Goal: Task Accomplishment & Management: Use online tool/utility

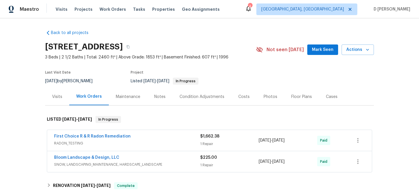
scroll to position [38, 0]
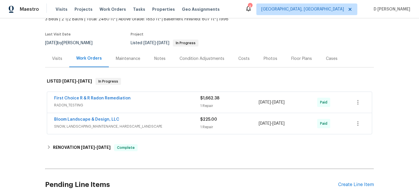
click at [157, 125] on span "SNOW, LANDSCAPING_MAINTENANCE, HARDSCAPE_LANDSCAPE" at bounding box center [127, 127] width 146 height 6
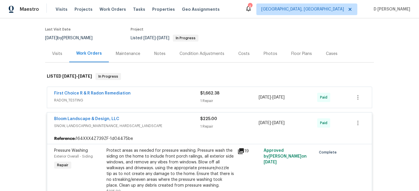
scroll to position [41, 0]
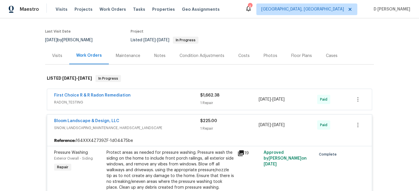
click at [78, 103] on span "RADON_TESTING" at bounding box center [127, 103] width 146 height 6
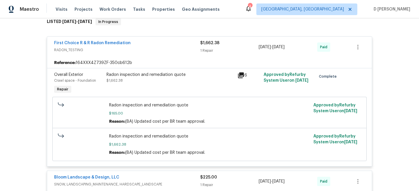
scroll to position [51, 0]
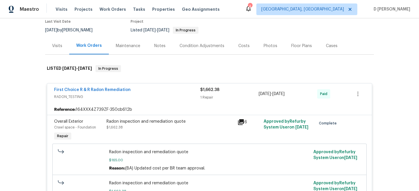
click at [57, 48] on div "Visits" at bounding box center [57, 46] width 10 height 6
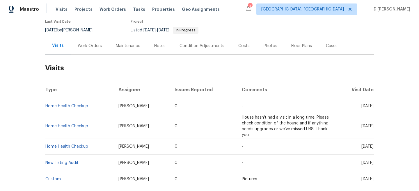
click at [84, 44] on div "Work Orders" at bounding box center [90, 46] width 24 height 6
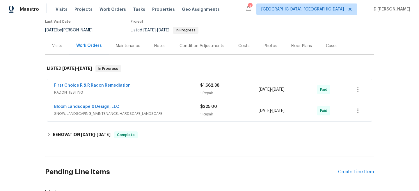
click at [334, 45] on div "Cases" at bounding box center [332, 46] width 12 height 6
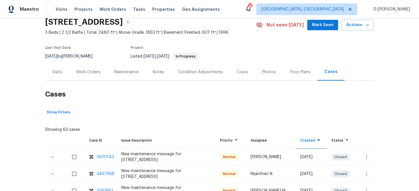
scroll to position [51, 0]
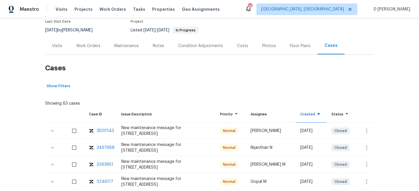
click at [99, 50] on div "Work Orders" at bounding box center [88, 45] width 38 height 17
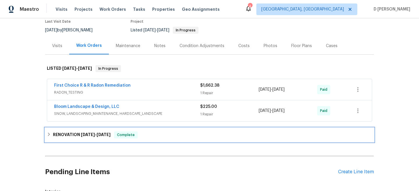
click at [47, 138] on div "RENOVATION [DATE] - [DATE] Complete" at bounding box center [210, 135] width 326 height 7
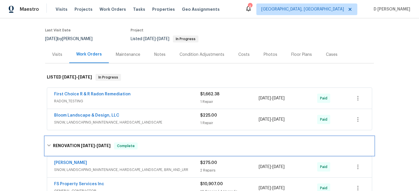
scroll to position [40, 0]
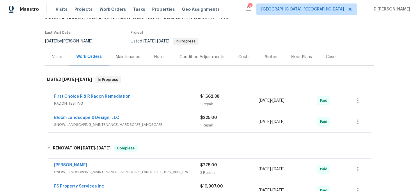
click at [53, 57] on div "Visits" at bounding box center [57, 57] width 10 height 6
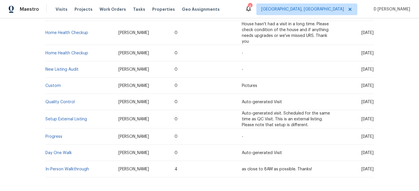
scroll to position [170, 0]
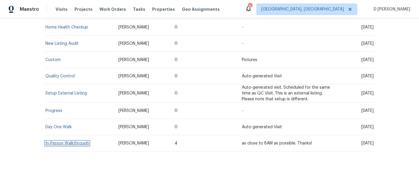
click at [60, 145] on link "In-Person Walkthrough" at bounding box center [67, 144] width 44 height 4
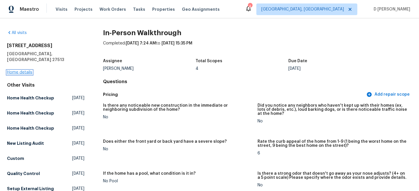
click at [18, 70] on link "Home details" at bounding box center [19, 72] width 25 height 4
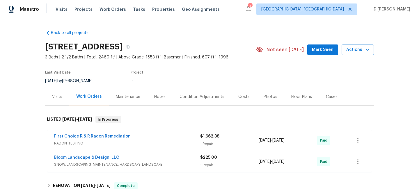
click at [54, 100] on div "Visits" at bounding box center [57, 97] width 10 height 6
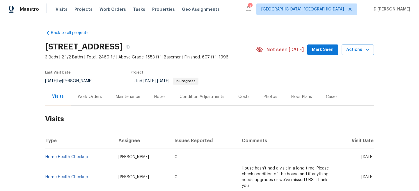
click at [331, 100] on div "Cases" at bounding box center [332, 96] width 26 height 17
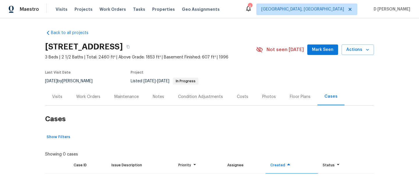
scroll to position [25, 0]
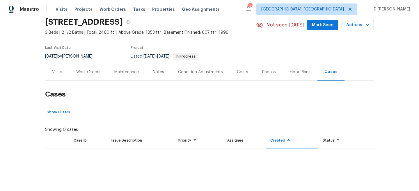
click at [57, 71] on div "Visits" at bounding box center [57, 72] width 10 height 6
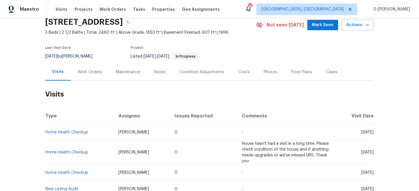
click at [326, 71] on div "Cases" at bounding box center [332, 72] width 12 height 6
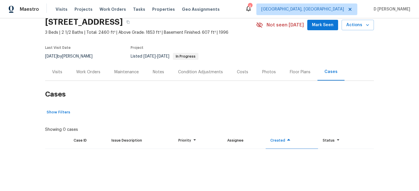
click at [82, 140] on div "Case ID" at bounding box center [88, 141] width 28 height 6
click at [60, 72] on div "Visits" at bounding box center [57, 72] width 10 height 6
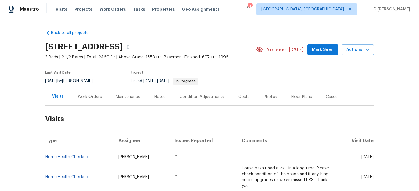
click at [328, 98] on div "Cases" at bounding box center [332, 97] width 12 height 6
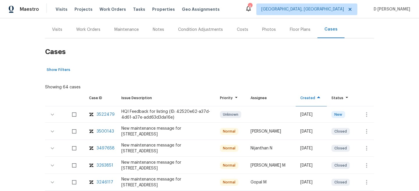
scroll to position [68, 0]
click at [368, 112] on icon "button" at bounding box center [366, 114] width 7 height 7
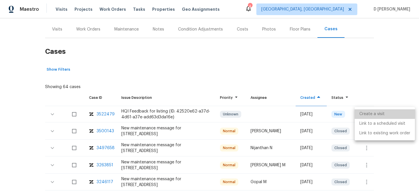
click at [377, 114] on li "Create a visit" at bounding box center [385, 115] width 60 height 10
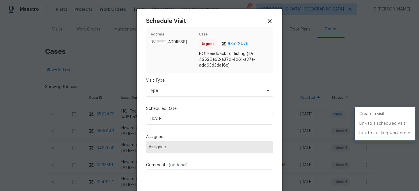
click at [193, 95] on div at bounding box center [209, 95] width 419 height 191
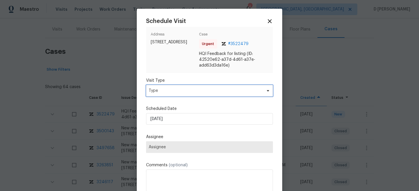
click at [186, 93] on span "Type" at bounding box center [205, 91] width 113 height 6
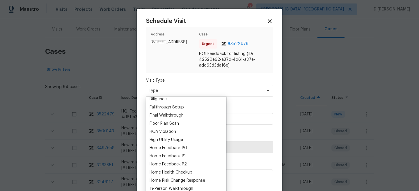
scroll to position [147, 0]
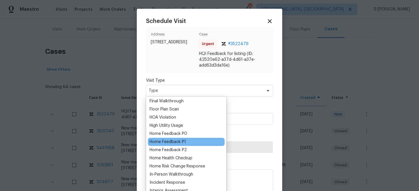
click at [175, 143] on div "Home Feedback P1" at bounding box center [168, 142] width 36 height 6
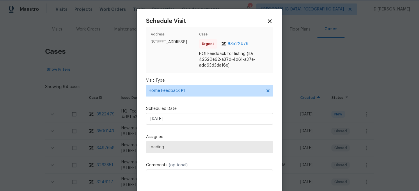
scroll to position [5, 0]
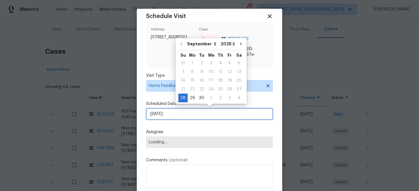
click at [188, 113] on input "[DATE]" at bounding box center [209, 114] width 127 height 12
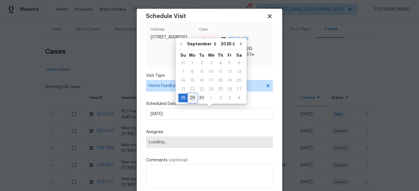
click at [192, 95] on div "29" at bounding box center [192, 98] width 9 height 8
type input "[DATE]"
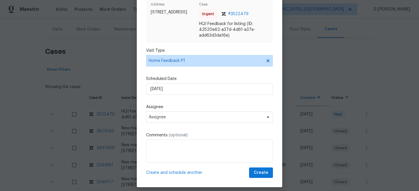
scroll to position [30, 0]
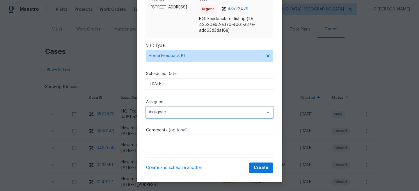
click at [189, 112] on span "Assignee" at bounding box center [206, 112] width 114 height 5
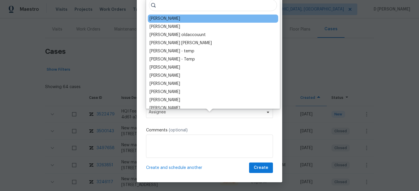
click at [167, 20] on div "[PERSON_NAME]" at bounding box center [165, 19] width 31 height 6
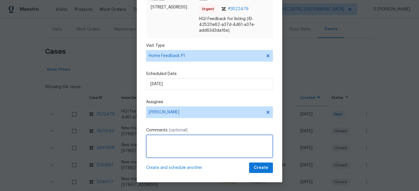
click at [169, 146] on textarea at bounding box center [209, 146] width 127 height 23
paste textarea "We have had continuous feedback of the basement having an odor can we get this …"
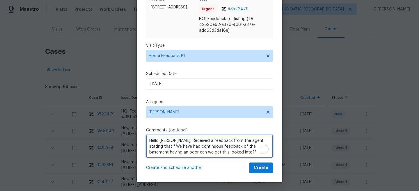
click at [223, 152] on textarea "Hello [PERSON_NAME], Received a feedback from the agent stating that " We have …" at bounding box center [209, 146] width 127 height 23
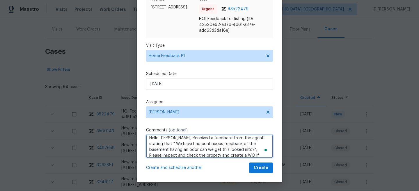
click at [165, 155] on textarea "Hello [PERSON_NAME], Received a feedback from the agent stating that " We have …" at bounding box center [209, 146] width 127 height 23
click at [230, 156] on textarea "Hello [PERSON_NAME], Received a feedback from the agent stating that " We have …" at bounding box center [209, 146] width 127 height 23
type textarea "Hello [PERSON_NAME], Received a feedback from the agent stating that " We have …"
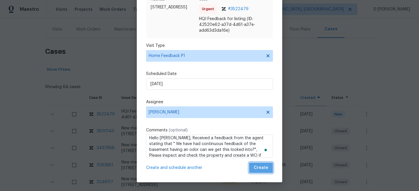
click at [262, 168] on span "Create" at bounding box center [261, 168] width 15 height 7
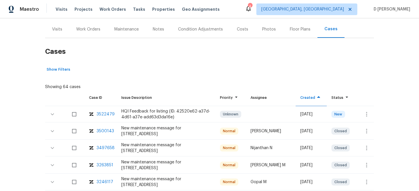
scroll to position [0, 0]
click at [53, 29] on div "Visits" at bounding box center [57, 30] width 10 height 6
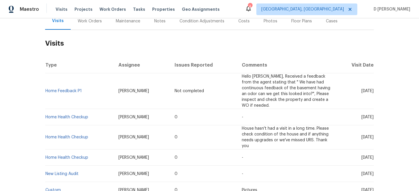
scroll to position [77, 0]
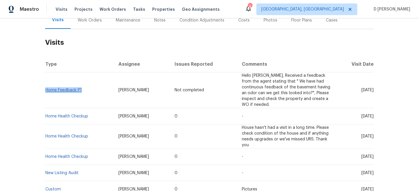
drag, startPoint x: 85, startPoint y: 90, endPoint x: 46, endPoint y: 89, distance: 39.0
click at [46, 89] on td "Home Feedback P1" at bounding box center [79, 91] width 69 height 36
copy link "Home Feedback P1"
drag, startPoint x: 350, startPoint y: 89, endPoint x: 363, endPoint y: 90, distance: 13.7
click at [363, 90] on span "[DATE]" at bounding box center [368, 90] width 12 height 4
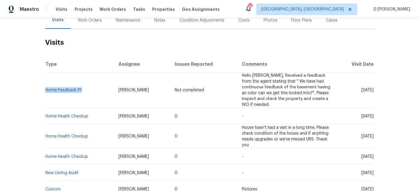
copy span "[DATE]"
drag, startPoint x: 84, startPoint y: 90, endPoint x: 46, endPoint y: 89, distance: 37.6
click at [46, 89] on td "Home Feedback P1" at bounding box center [79, 91] width 69 height 36
copy link "Home Feedback P1"
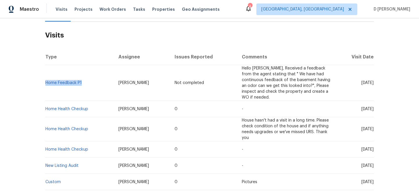
drag, startPoint x: 350, startPoint y: 109, endPoint x: 362, endPoint y: 109, distance: 12.5
click at [362, 109] on span "[DATE]" at bounding box center [368, 109] width 12 height 4
copy span "[DATE]"
drag, startPoint x: 91, startPoint y: 109, endPoint x: 45, endPoint y: 108, distance: 45.1
click at [45, 108] on td "Home Health Checkup" at bounding box center [79, 109] width 69 height 16
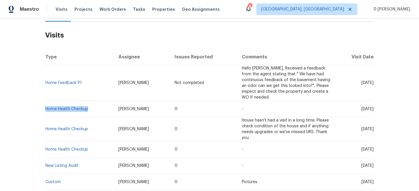
copy link "Home Health Checkup"
drag, startPoint x: 112, startPoint y: 109, endPoint x: 150, endPoint y: 109, distance: 37.9
click at [150, 109] on td "[PERSON_NAME]" at bounding box center [142, 109] width 56 height 16
copy span "[PERSON_NAME]"
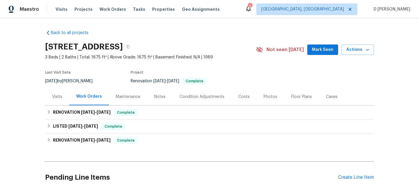
click at [57, 96] on div "Visits" at bounding box center [57, 97] width 10 height 6
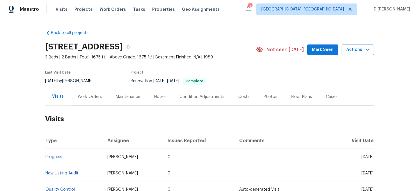
scroll to position [20, 0]
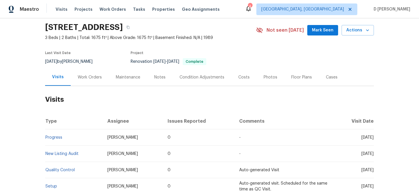
click at [89, 79] on div "Work Orders" at bounding box center [90, 78] width 24 height 6
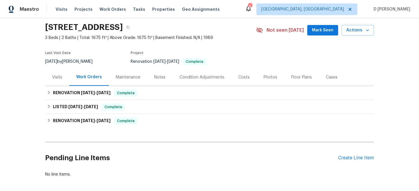
click at [56, 79] on div "Visits" at bounding box center [57, 78] width 10 height 6
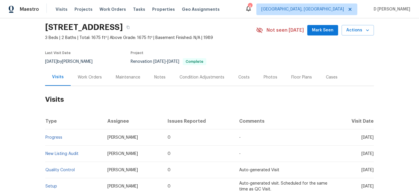
scroll to position [31, 0]
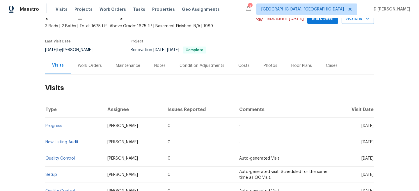
drag, startPoint x: 349, startPoint y: 126, endPoint x: 363, endPoint y: 126, distance: 14.3
click at [364, 126] on span "Wed, Sep 24 2025" at bounding box center [368, 126] width 12 height 4
copy span "Sep 24"
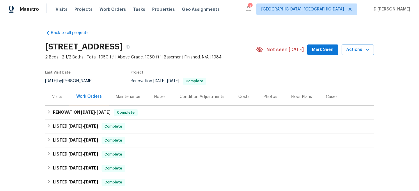
click at [52, 100] on div "Visits" at bounding box center [57, 97] width 10 height 6
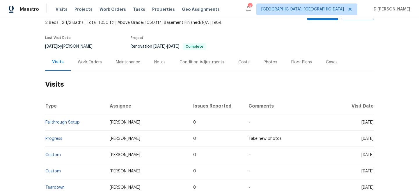
scroll to position [47, 0]
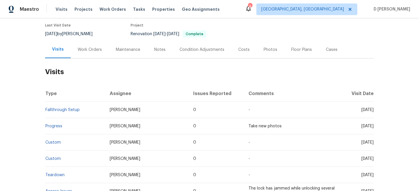
click at [94, 53] on div "Work Orders" at bounding box center [90, 50] width 24 height 6
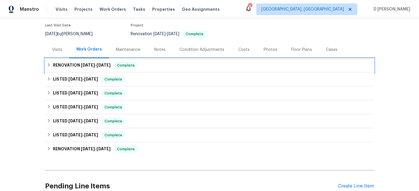
click at [50, 69] on div "RENOVATION [DATE] - [DATE] Complete" at bounding box center [210, 65] width 326 height 7
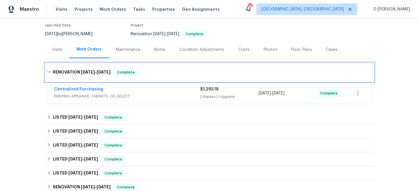
click at [50, 73] on div "RENOVATION [DATE] - [DATE] Complete" at bounding box center [209, 72] width 329 height 19
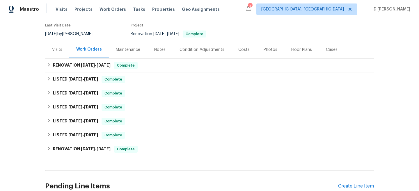
click at [51, 58] on div "Visits" at bounding box center [57, 49] width 24 height 17
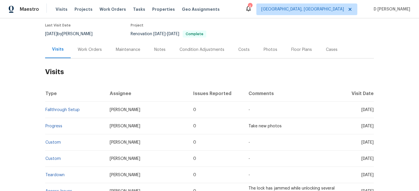
click at [86, 53] on div "Work Orders" at bounding box center [90, 50] width 24 height 6
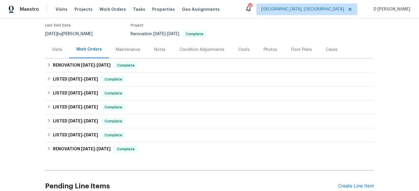
scroll to position [107, 0]
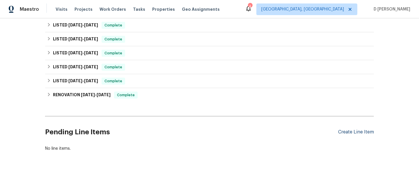
click at [344, 131] on div "Create Line Item" at bounding box center [356, 133] width 36 height 6
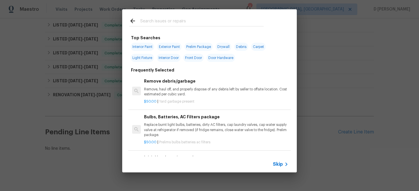
click at [276, 163] on span "Skip" at bounding box center [278, 165] width 10 height 6
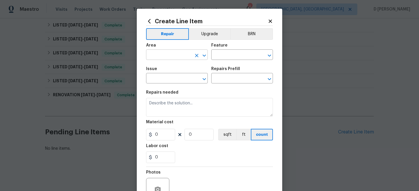
click at [176, 59] on input "text" at bounding box center [168, 55] width 45 height 9
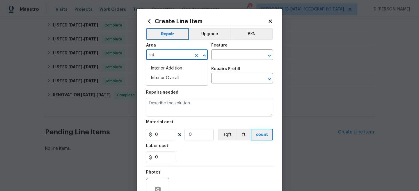
type input "int"
click at [154, 67] on li "Kitchen" at bounding box center [177, 69] width 62 height 10
type input "Kitchen"
click at [222, 56] on input "text" at bounding box center [233, 55] width 45 height 9
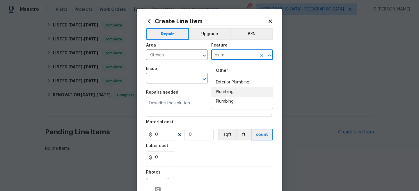
click at [224, 94] on li "Plumbing" at bounding box center [242, 92] width 62 height 10
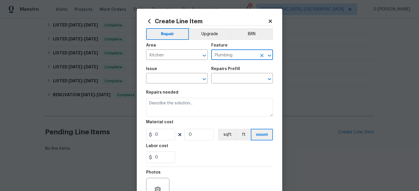
type input "Plumbing"
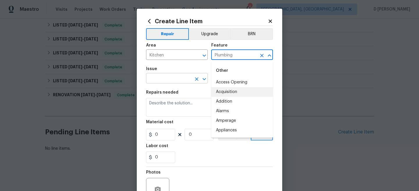
click at [167, 81] on input "text" at bounding box center [168, 79] width 45 height 9
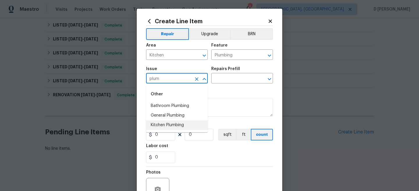
click at [159, 126] on li "Kitchen Plumbing" at bounding box center [177, 126] width 62 height 10
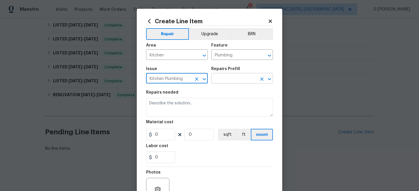
type input "Kitchen Plumbing"
click at [220, 81] on input "text" at bounding box center [233, 79] width 45 height 9
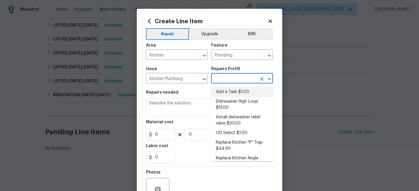
click at [223, 91] on li "Add a Task $1.00" at bounding box center [242, 92] width 62 height 10
type input "Add a Task $1.00"
type textarea "HPM to detail"
type input "1"
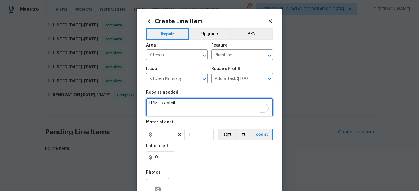
drag, startPoint x: 149, startPoint y: 104, endPoint x: 189, endPoint y: 103, distance: 39.9
click at [189, 103] on textarea "HPM to detail" at bounding box center [209, 107] width 127 height 19
click at [201, 106] on textarea "To enrich screen reader interactions, please activate Accessibility in Grammarl…" at bounding box center [209, 107] width 127 height 19
paste textarea "(Remove and paste feedback message here). Identify the faucet(s) in question an…"
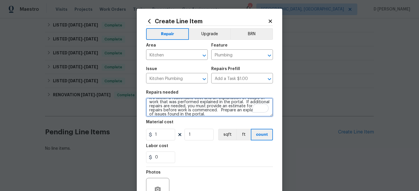
scroll to position [0, 0]
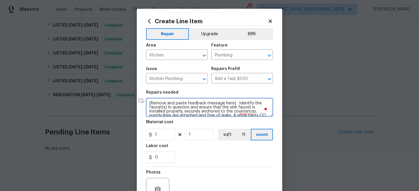
drag, startPoint x: 151, startPoint y: 103, endPoint x: 231, endPoint y: 102, distance: 80.1
click at [231, 102] on textarea "(Remove and paste feedback message here). Identify the faucet(s) in question an…" at bounding box center [209, 107] width 127 height 19
paste textarea "has anyone addressed the issues reported in the inspection report from the buye…"
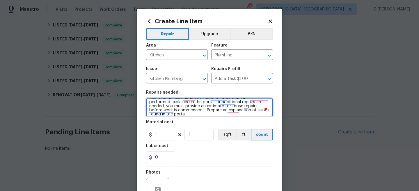
type textarea "(has anyone addressed the issues reported in the inspection report from the buy…"
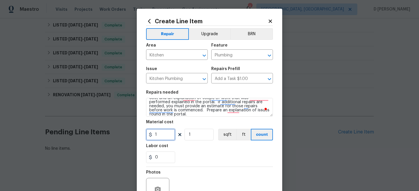
click at [159, 138] on input "1" at bounding box center [160, 135] width 29 height 12
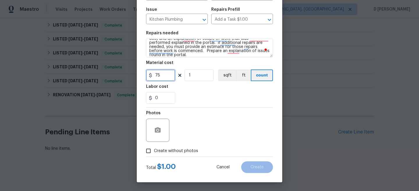
type input "75"
click at [148, 151] on input "Create without photos" at bounding box center [148, 151] width 11 height 11
checkbox input "true"
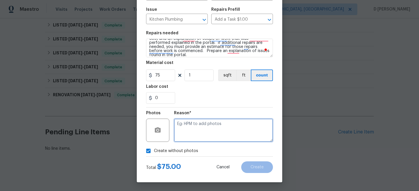
click at [190, 130] on textarea at bounding box center [223, 130] width 99 height 23
type textarea "NA"
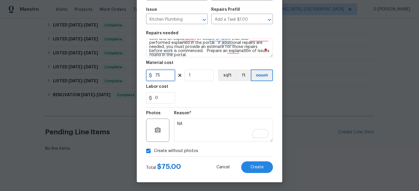
click at [158, 74] on input "75" at bounding box center [160, 76] width 29 height 12
type input "125"
click at [193, 95] on div "0" at bounding box center [209, 98] width 127 height 12
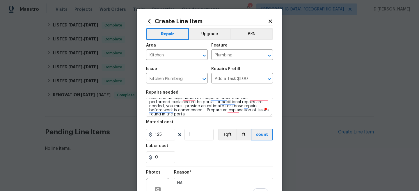
scroll to position [60, 0]
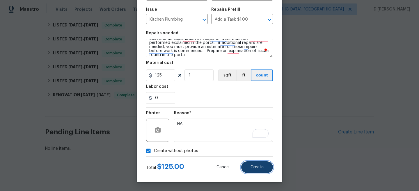
click at [255, 170] on button "Create" at bounding box center [257, 168] width 32 height 12
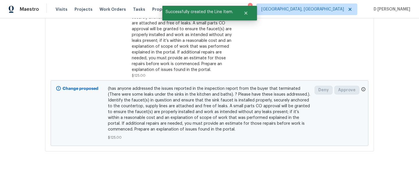
scroll to position [209, 0]
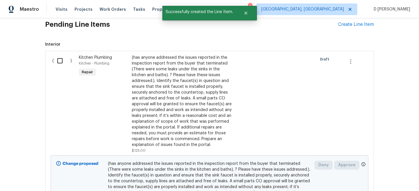
click at [62, 67] on input "checkbox" at bounding box center [62, 61] width 17 height 12
checkbox input "true"
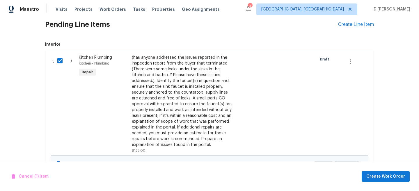
scroll to position [254, 0]
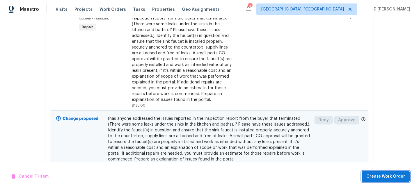
click at [381, 177] on span "Create Work Order" at bounding box center [386, 176] width 39 height 7
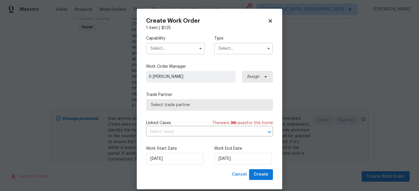
click at [193, 49] on input "text" at bounding box center [175, 49] width 59 height 12
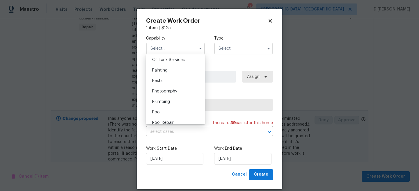
scroll to position [502, 0]
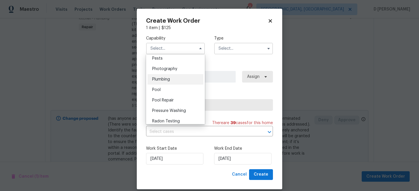
click at [167, 79] on span "Plumbing" at bounding box center [161, 79] width 18 height 4
type input "Plumbing"
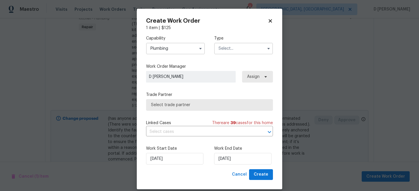
click at [234, 47] on input "text" at bounding box center [243, 49] width 59 height 12
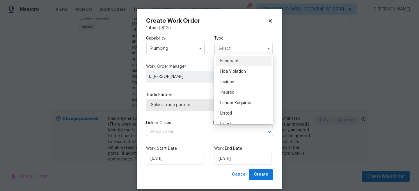
click at [232, 60] on span "Feedback" at bounding box center [229, 61] width 19 height 4
type input "Feedback"
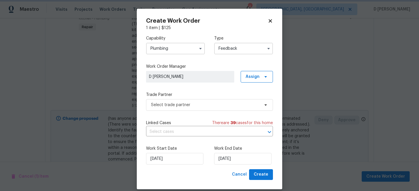
scroll to position [7, 0]
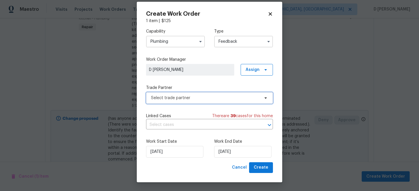
click at [189, 97] on span "Select trade partner" at bounding box center [205, 98] width 109 height 6
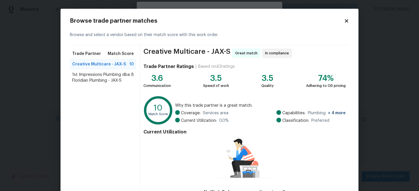
scroll to position [42, 0]
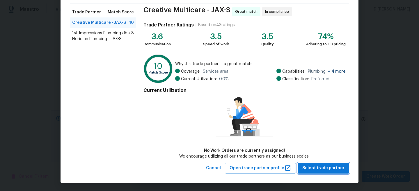
click at [331, 169] on span "Select trade partner" at bounding box center [324, 168] width 42 height 7
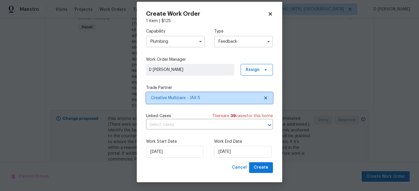
scroll to position [0, 0]
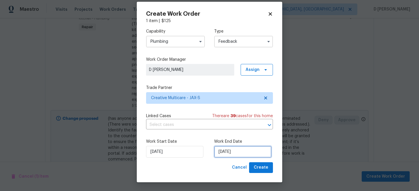
click at [246, 153] on input "[DATE]" at bounding box center [242, 152] width 57 height 12
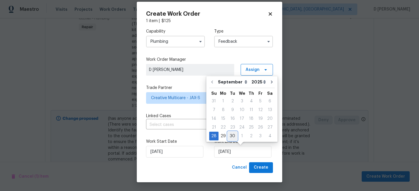
click at [233, 135] on div "30" at bounding box center [232, 136] width 9 height 8
type input "30/09/2025"
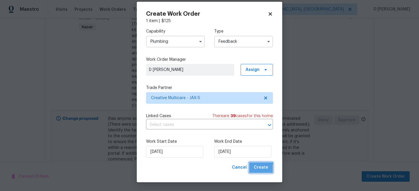
click at [262, 169] on span "Create" at bounding box center [261, 167] width 15 height 7
checkbox input "false"
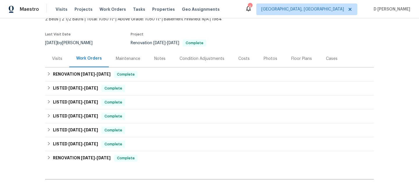
scroll to position [40, 0]
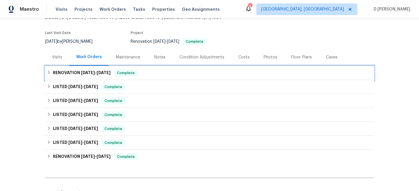
click at [52, 75] on div "RENOVATION [DATE] - [DATE] Complete" at bounding box center [210, 73] width 326 height 7
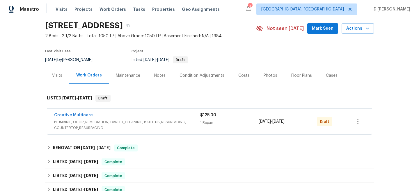
scroll to position [22, 0]
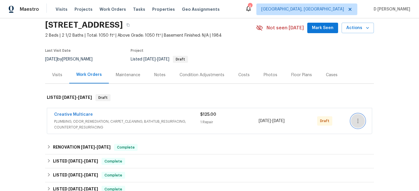
click at [356, 124] on icon "button" at bounding box center [358, 121] width 7 height 7
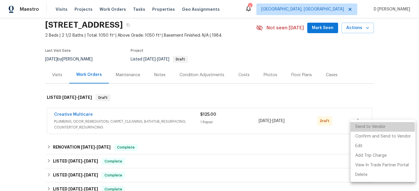
click at [370, 127] on li "Send to Vendor" at bounding box center [383, 127] width 65 height 10
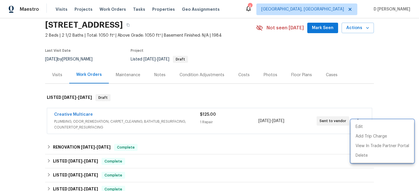
click at [52, 121] on div at bounding box center [209, 95] width 419 height 191
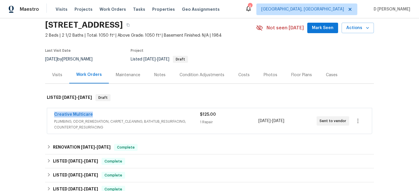
drag, startPoint x: 51, startPoint y: 120, endPoint x: 100, endPoint y: 121, distance: 48.6
click at [100, 121] on div "Creative Multicare PLUMBING, ODOR_REMEDIATION, CARPET_CLEANING, BATHTUB_RESURFA…" at bounding box center [209, 121] width 325 height 26
copy link "Creative Multicare"
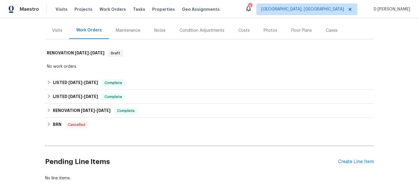
scroll to position [66, 0]
click at [56, 31] on div "Visits" at bounding box center [57, 31] width 10 height 6
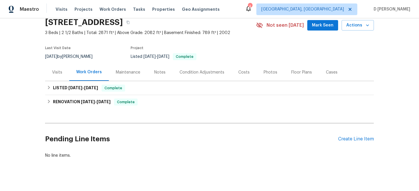
scroll to position [28, 0]
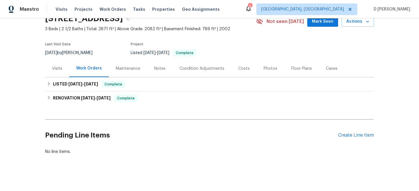
click at [55, 71] on div "Visits" at bounding box center [57, 69] width 10 height 6
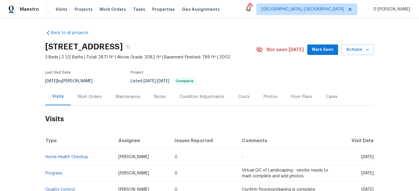
click at [88, 97] on div "Work Orders" at bounding box center [90, 97] width 24 height 6
